Goal: Find specific page/section: Find specific page/section

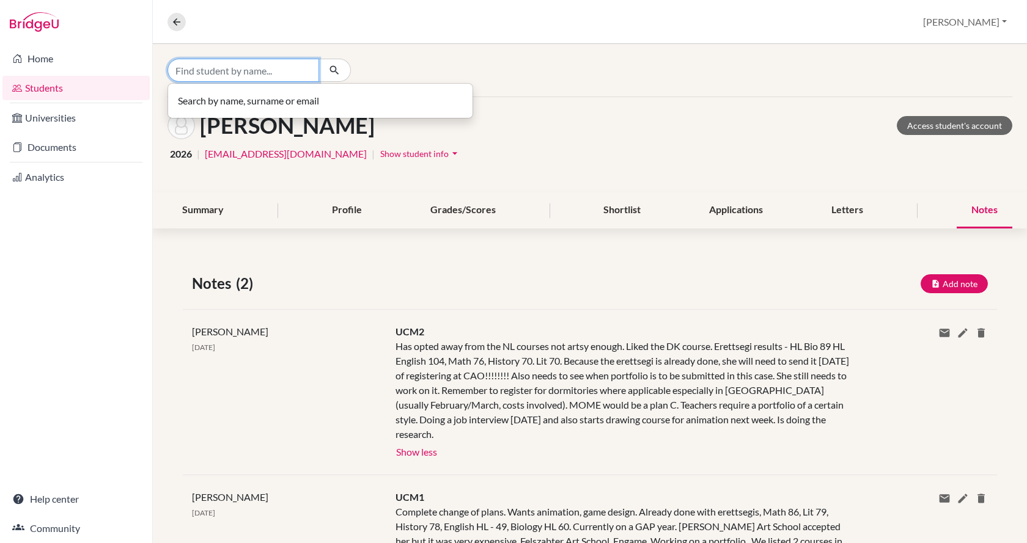
click at [266, 68] on input "Find student by name..." at bounding box center [243, 70] width 152 height 23
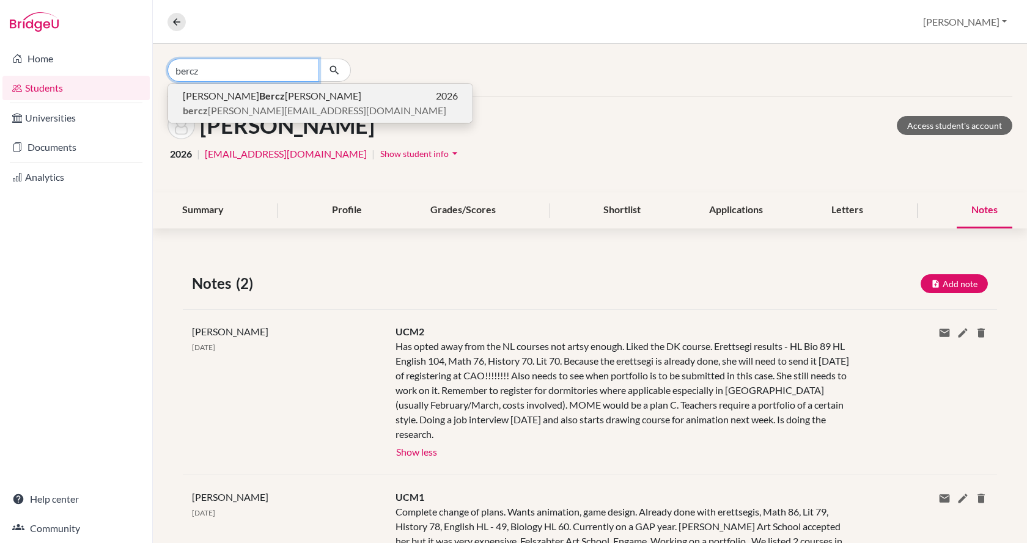
type input "bercz"
click at [259, 110] on span "bercz [EMAIL_ADDRESS][DOMAIN_NAME]" at bounding box center [314, 110] width 263 height 15
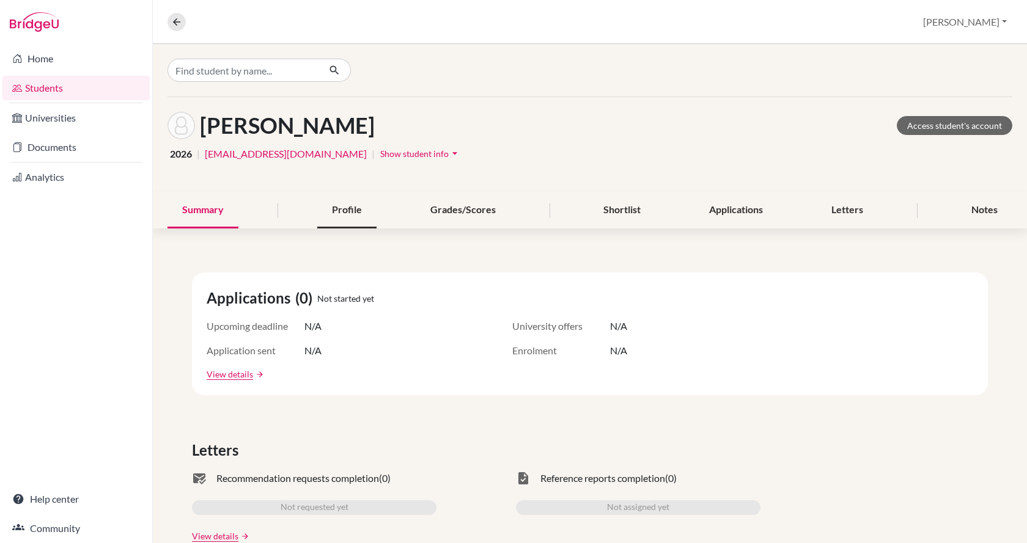
click at [336, 207] on div "Profile" at bounding box center [346, 211] width 59 height 36
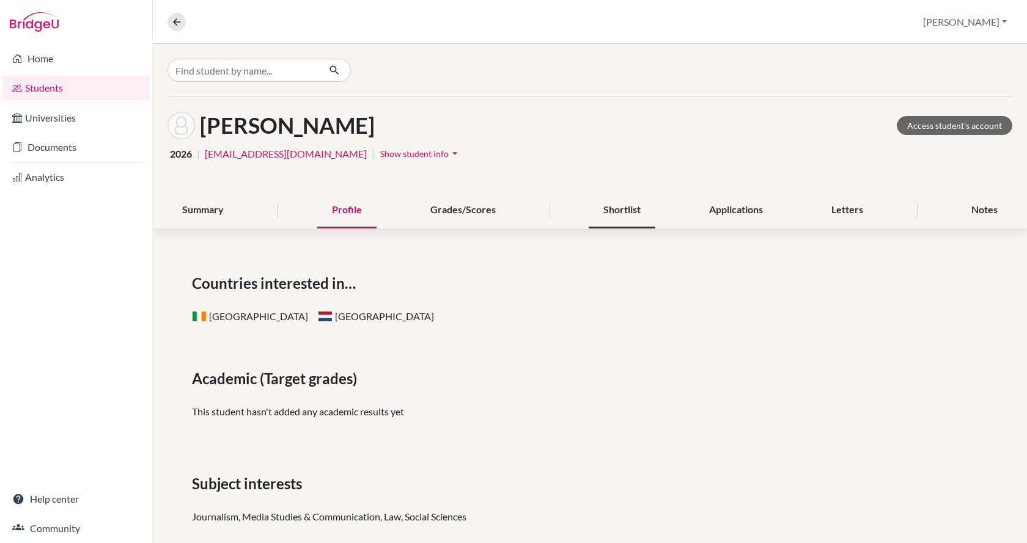
click at [639, 207] on div "Shortlist" at bounding box center [622, 211] width 67 height 36
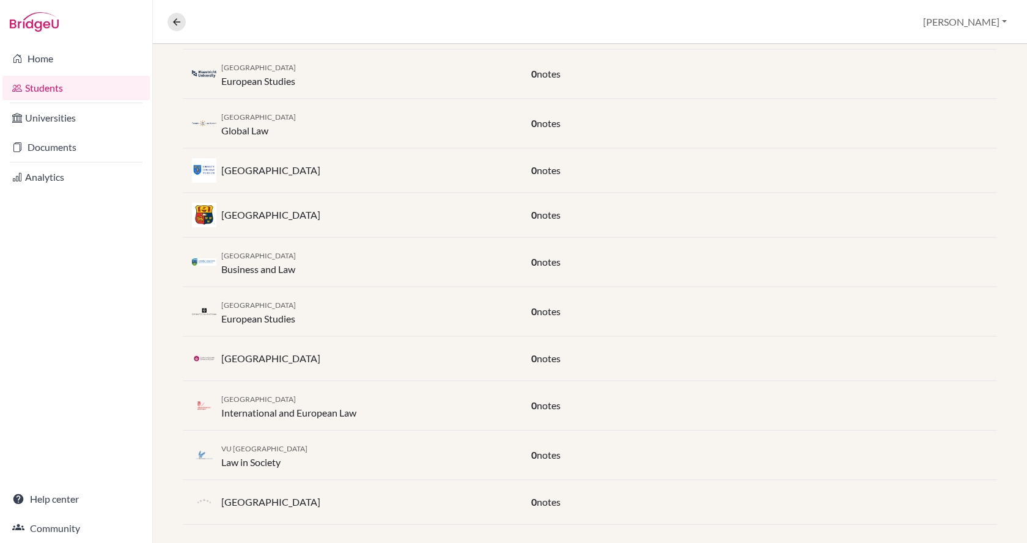
scroll to position [391, 0]
